Goal: Navigation & Orientation: Find specific page/section

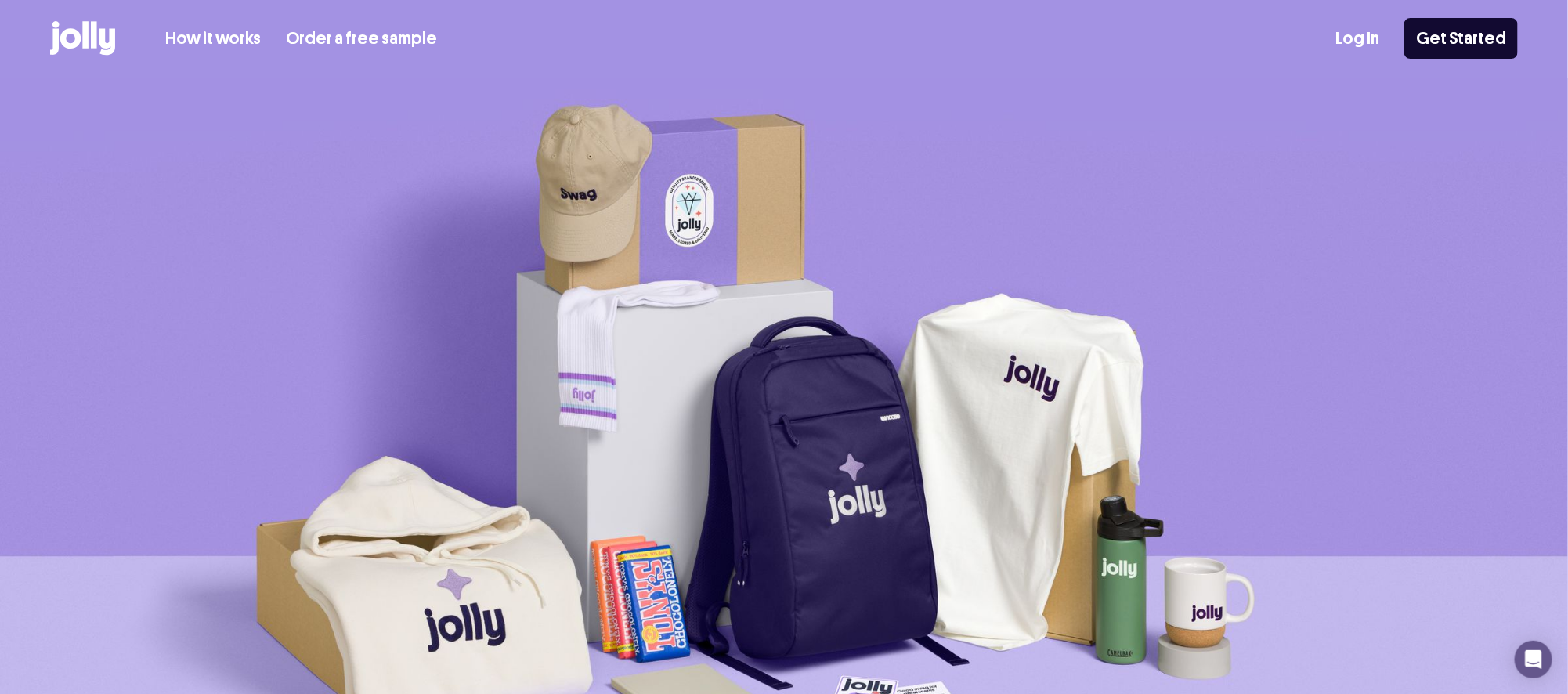
drag, startPoint x: 1361, startPoint y: 39, endPoint x: 1352, endPoint y: 47, distance: 12.0
click at [1361, 39] on link "Log In" at bounding box center [1357, 38] width 44 height 25
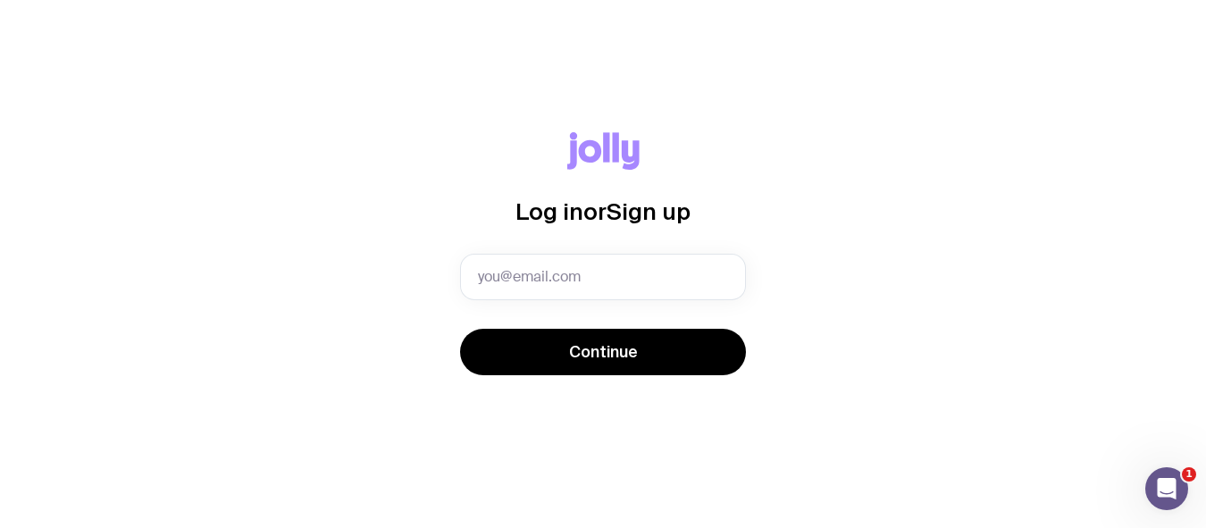
click at [0, 527] on com-1password-button at bounding box center [0, 528] width 0 height 0
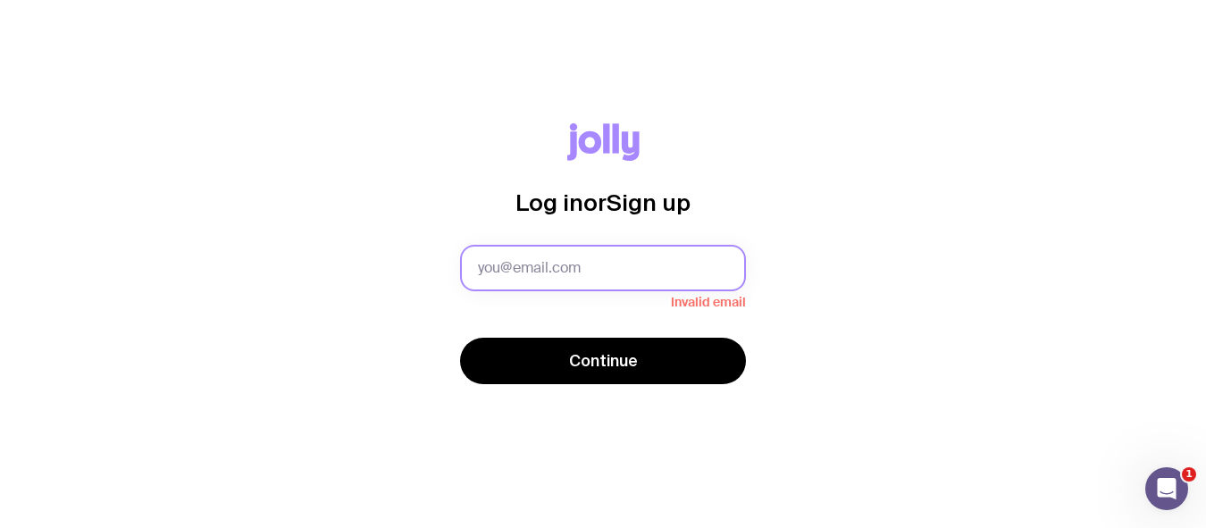
click at [550, 271] on input "text" at bounding box center [603, 268] width 286 height 46
type input "[EMAIL_ADDRESS][DOMAIN_NAME]"
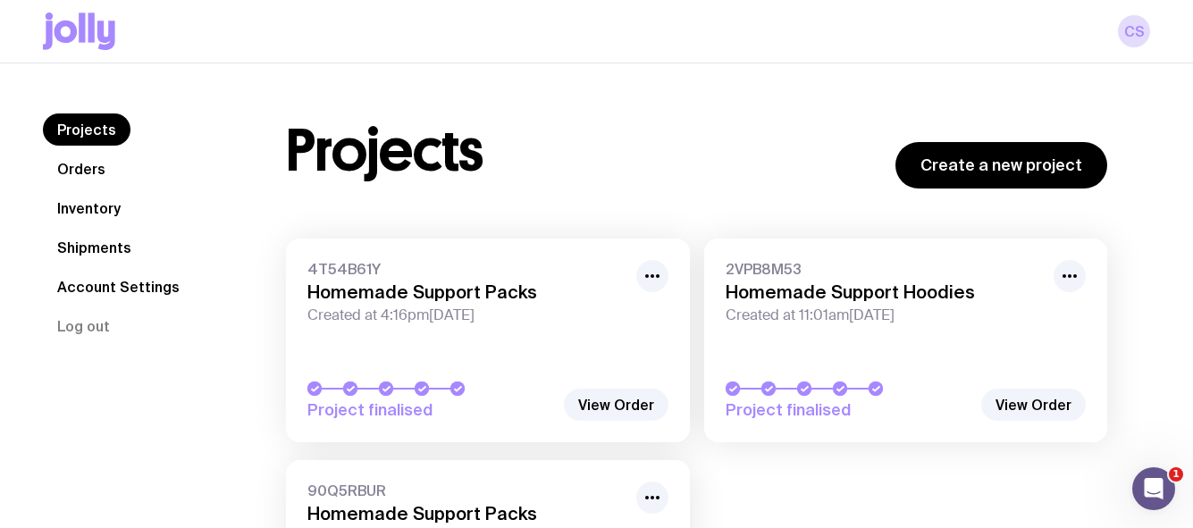
click at [92, 208] on link "Inventory" at bounding box center [89, 208] width 92 height 32
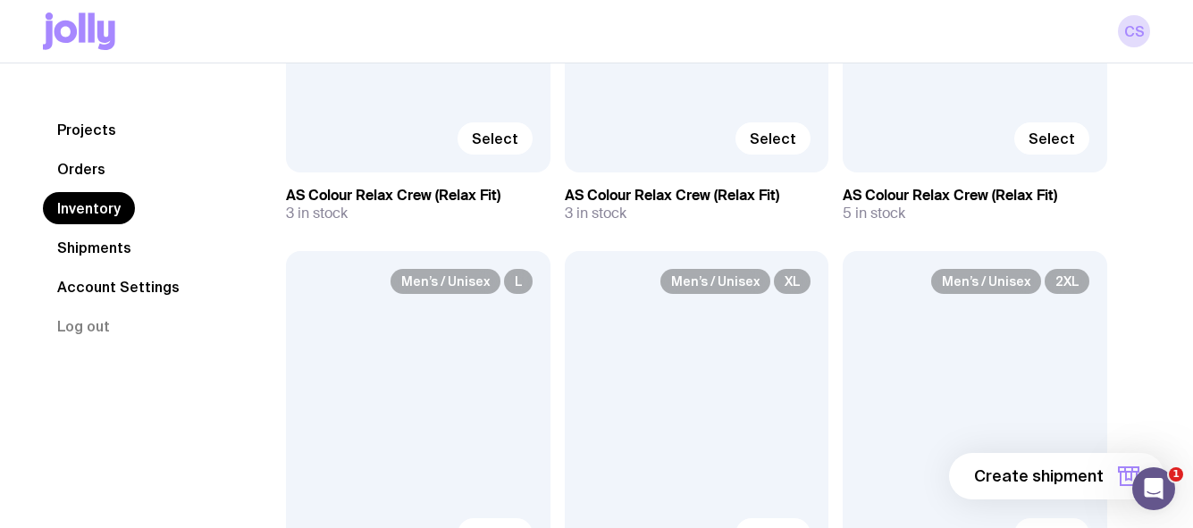
scroll to position [191, 0]
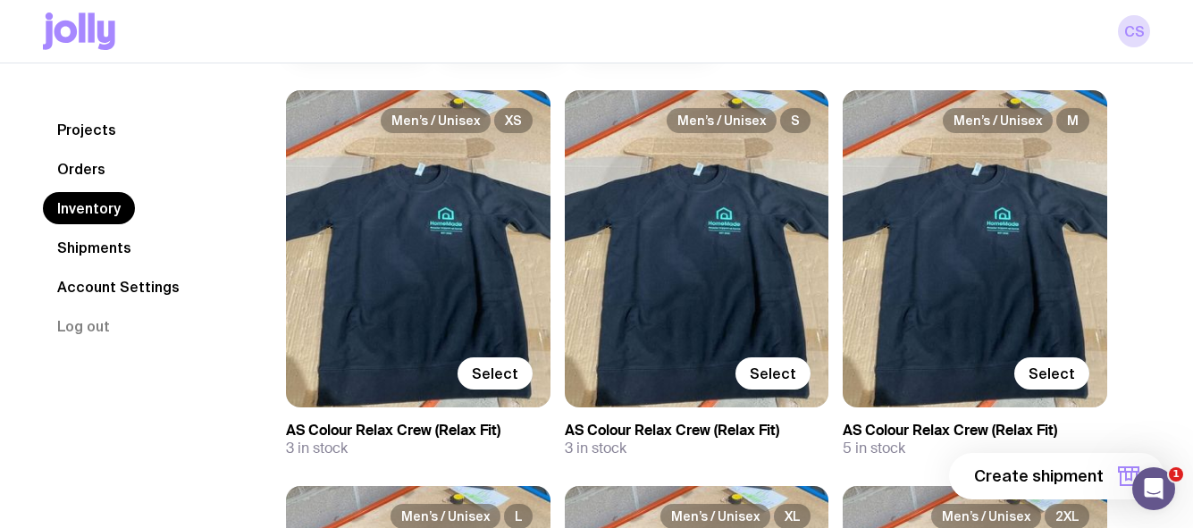
click at [66, 167] on link "Orders" at bounding box center [81, 169] width 77 height 32
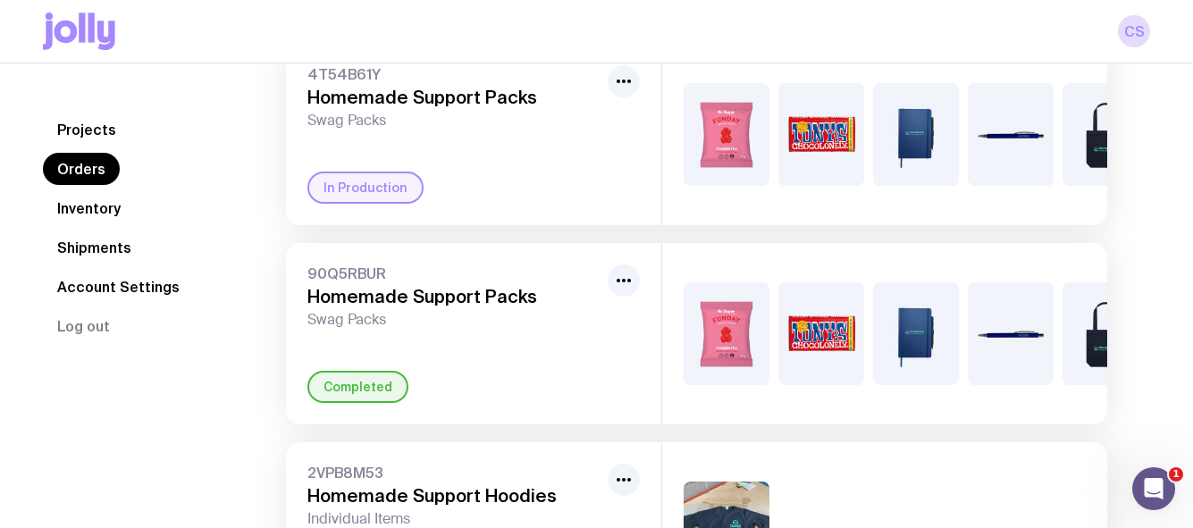
scroll to position [179, 0]
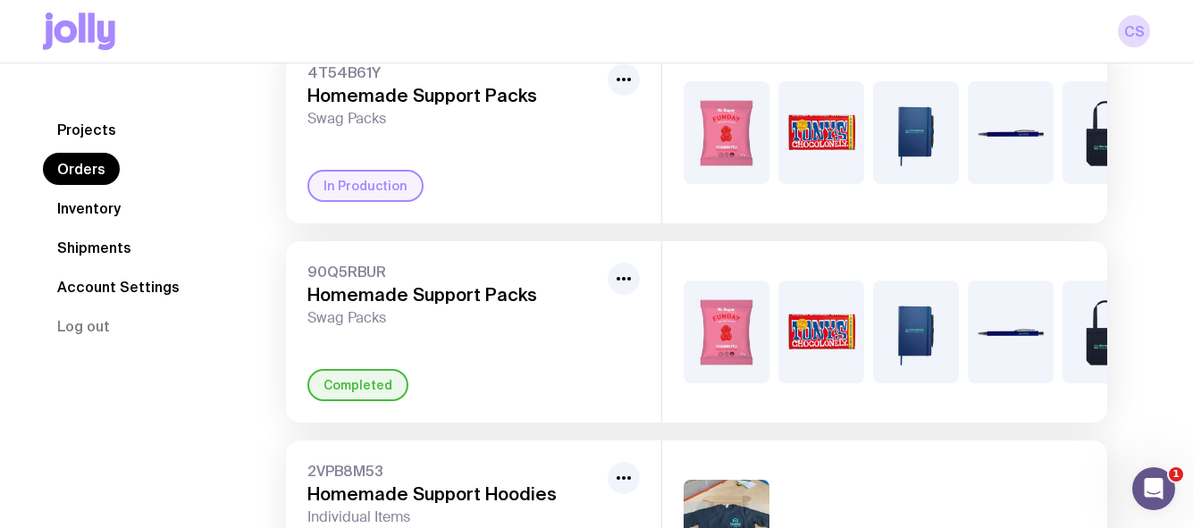
click at [80, 120] on link "Projects" at bounding box center [87, 129] width 88 height 32
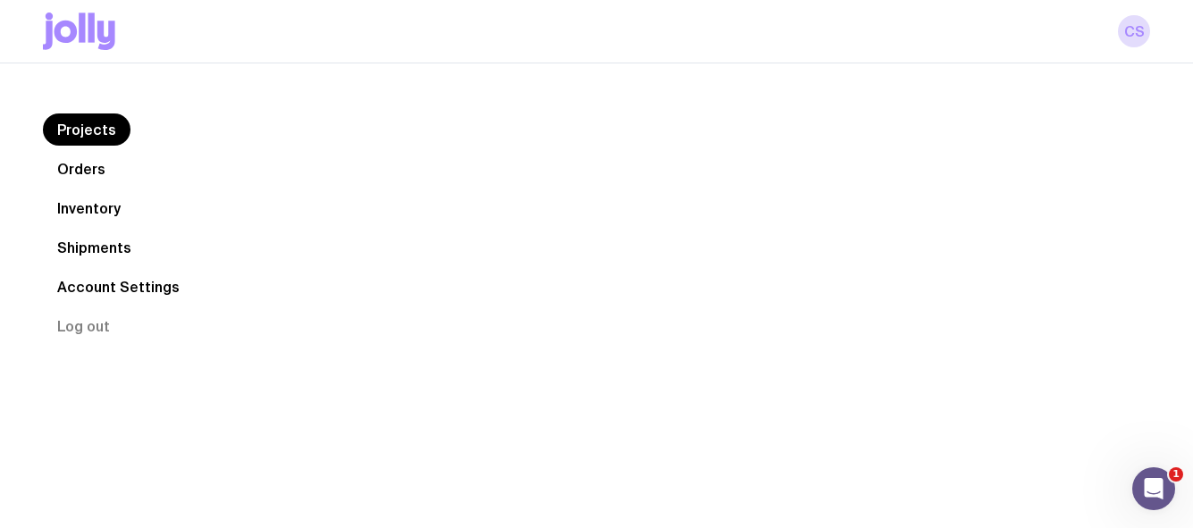
click at [88, 189] on nav "Projects Orders Inventory Shipments Account Settings Log out" at bounding box center [143, 227] width 200 height 229
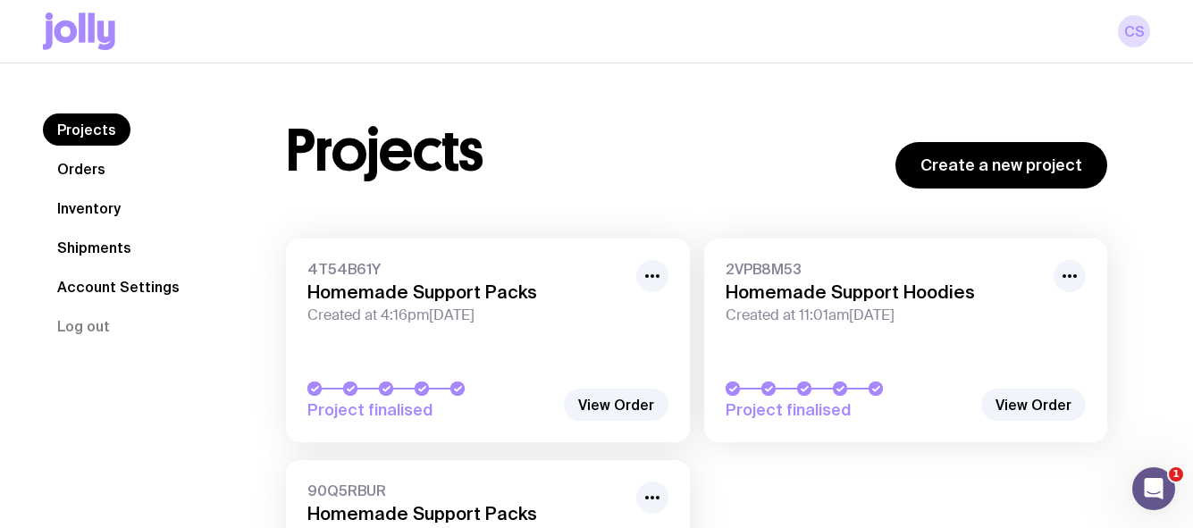
drag, startPoint x: 89, startPoint y: 202, endPoint x: 284, endPoint y: 168, distance: 197.7
click at [89, 203] on link "Inventory" at bounding box center [89, 208] width 92 height 32
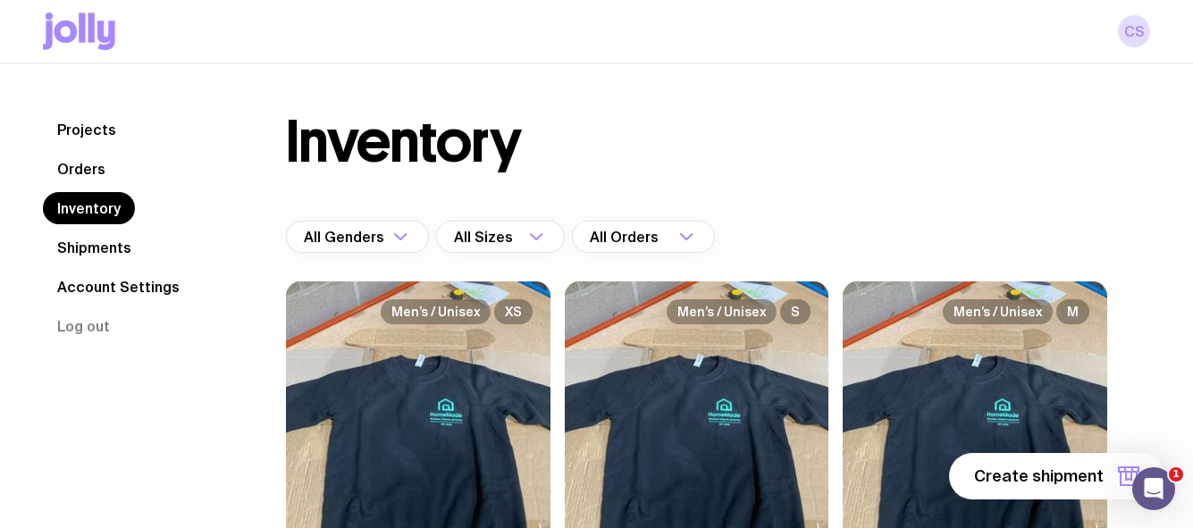
click at [85, 124] on link "Projects" at bounding box center [87, 129] width 88 height 32
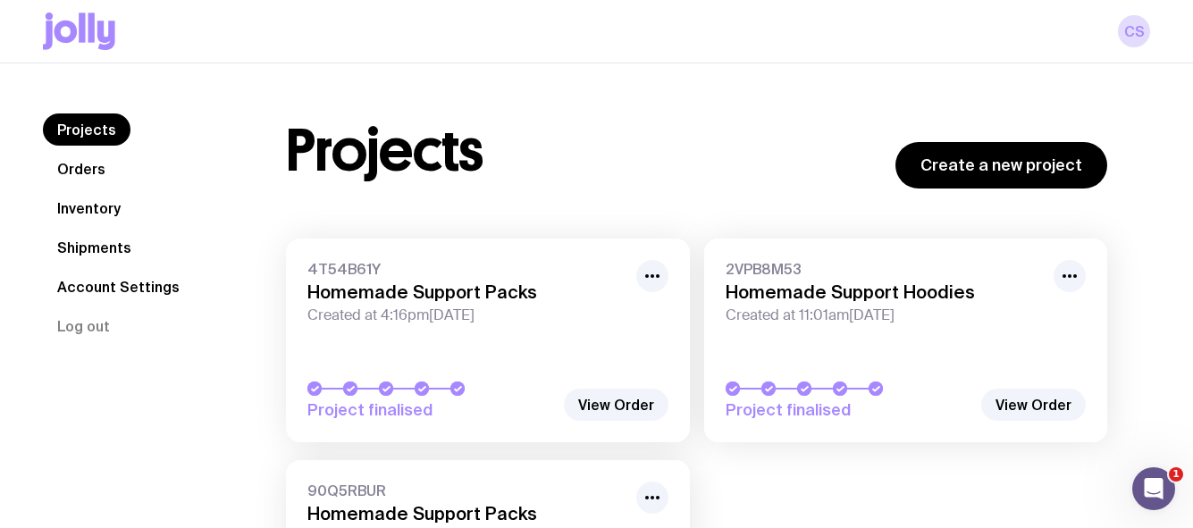
click at [72, 165] on link "Orders" at bounding box center [81, 169] width 77 height 32
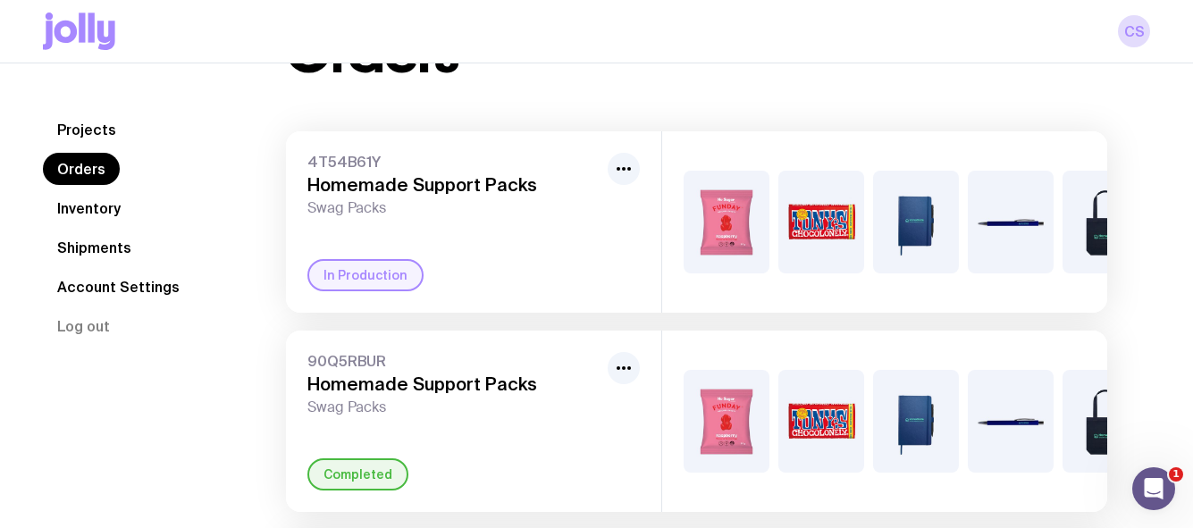
click at [519, 307] on div "4T54B61Y Homemade Support Packs Swag Packs In Production" at bounding box center [473, 221] width 375 height 181
